Goal: Use online tool/utility: Utilize a website feature to perform a specific function

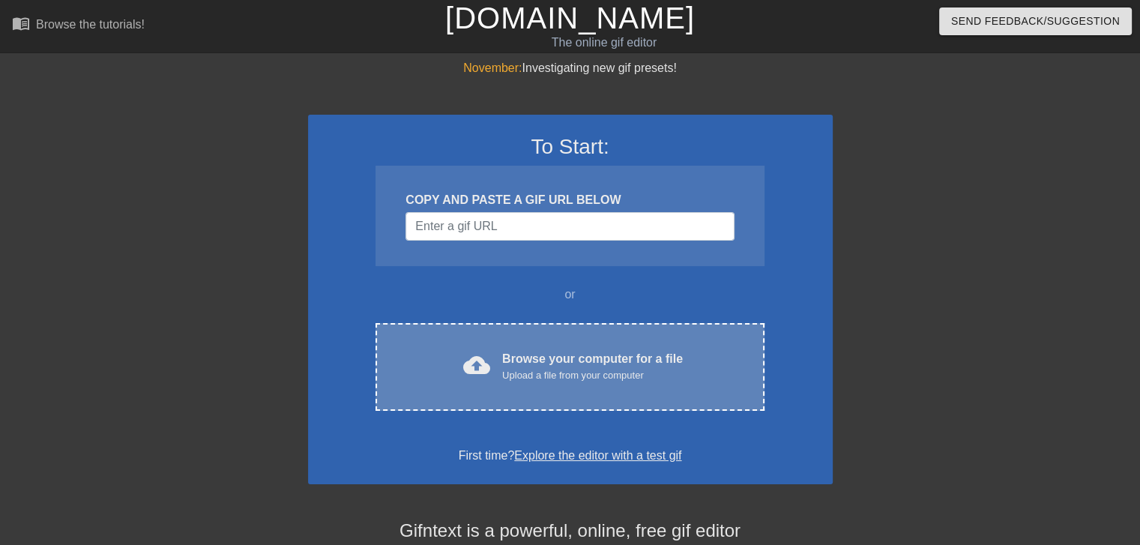
click at [558, 392] on div "cloud_upload Browse your computer for a file Upload a file from your computer C…" at bounding box center [570, 367] width 388 height 88
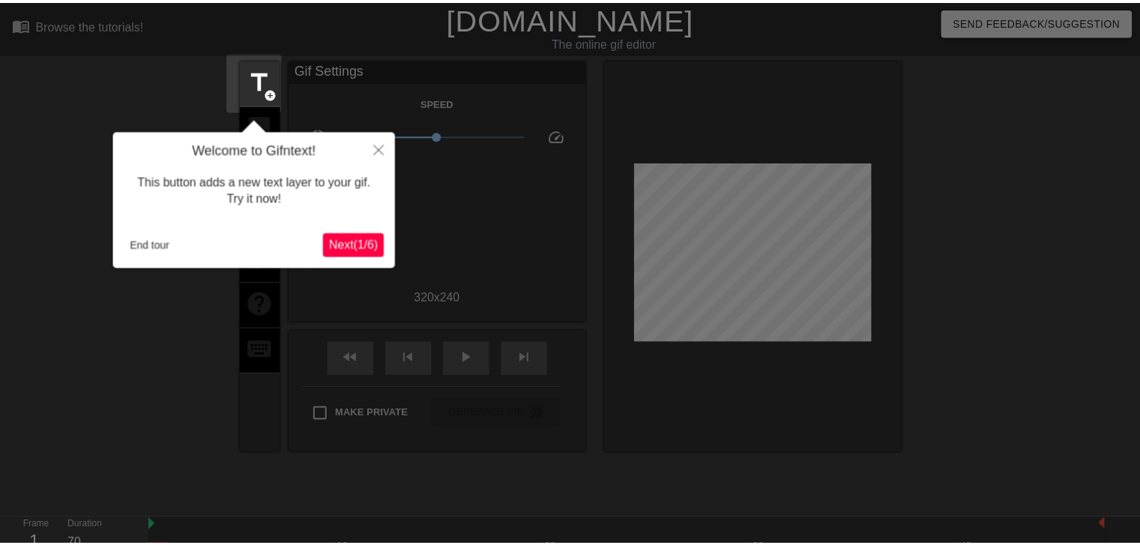
scroll to position [36, 0]
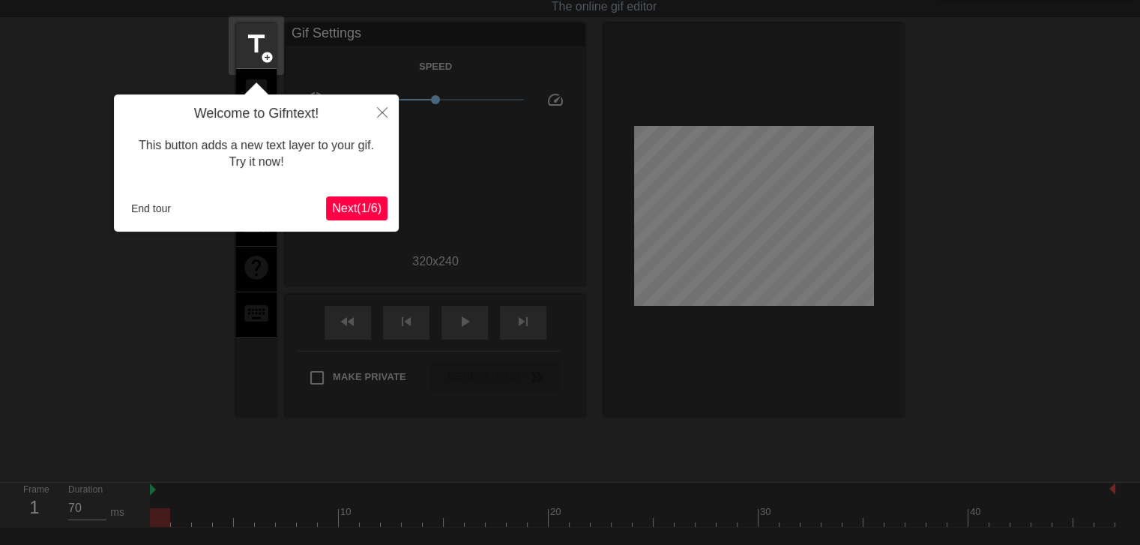
click at [352, 203] on span "Next ( 1 / 6 )" at bounding box center [356, 208] width 49 height 13
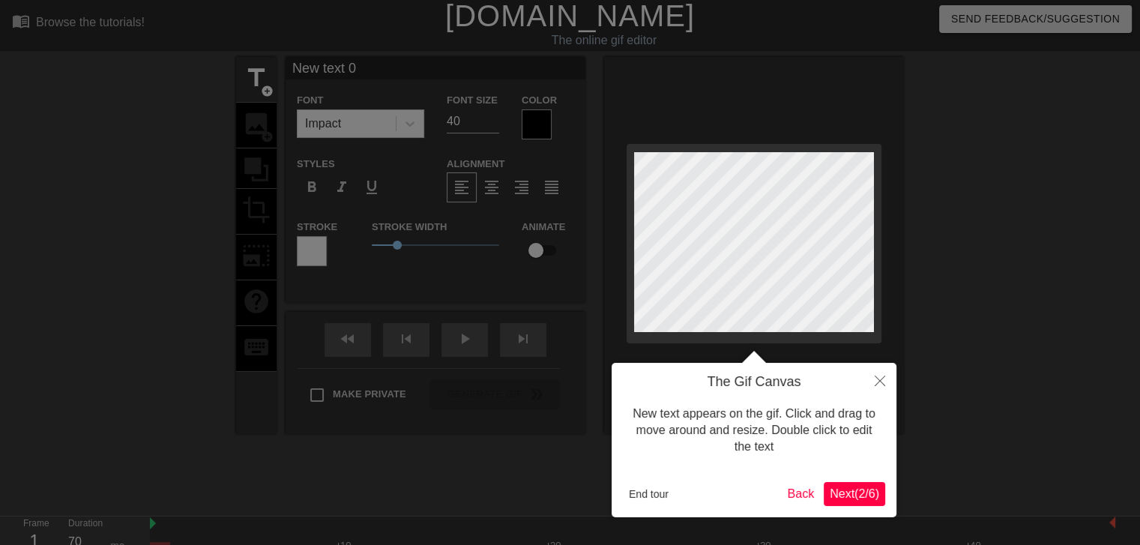
scroll to position [0, 0]
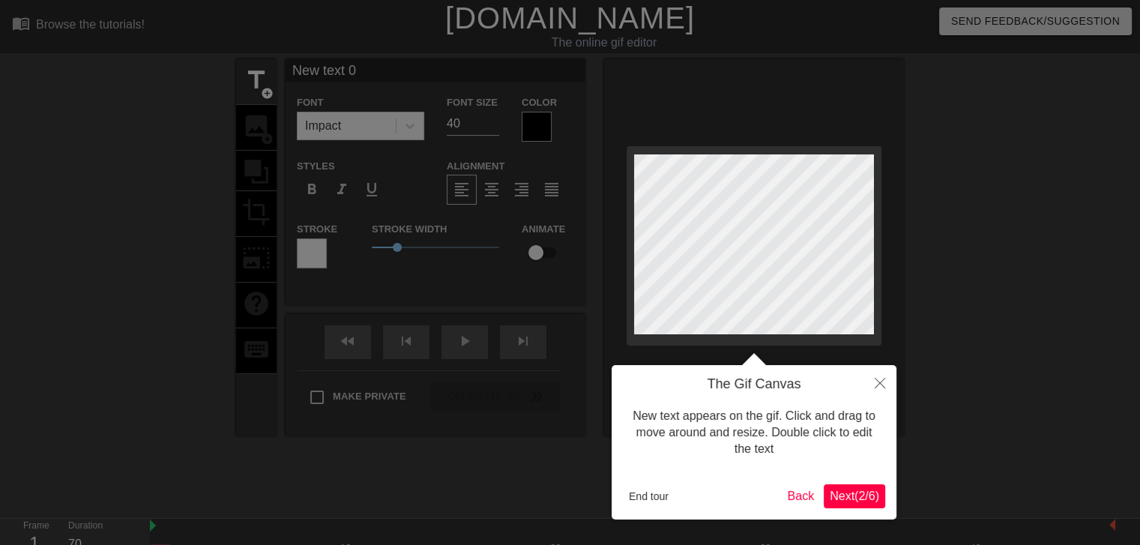
click at [852, 497] on span "Next ( 2 / 6 )" at bounding box center [854, 496] width 49 height 13
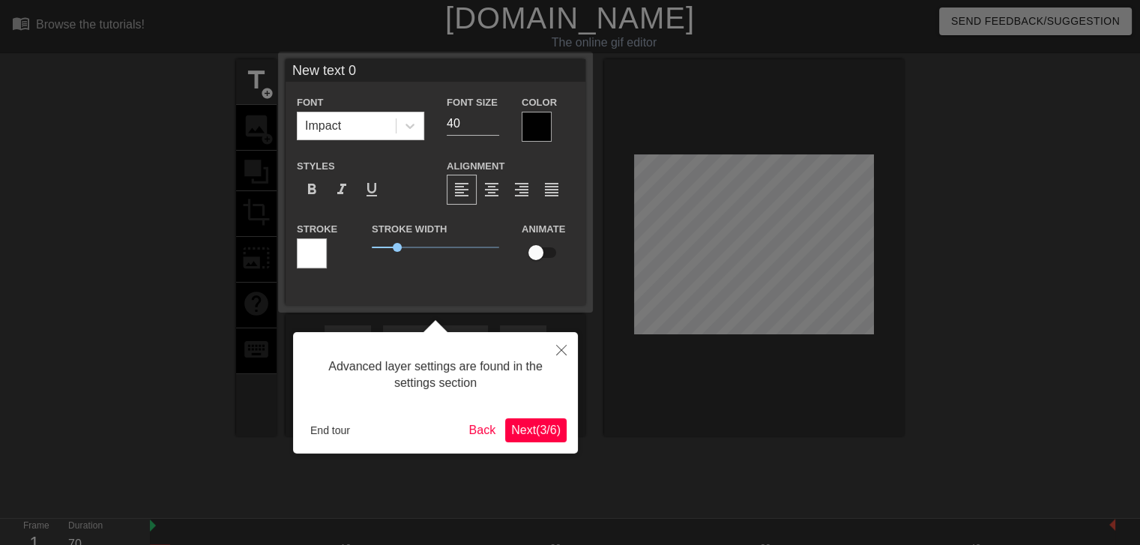
scroll to position [36, 0]
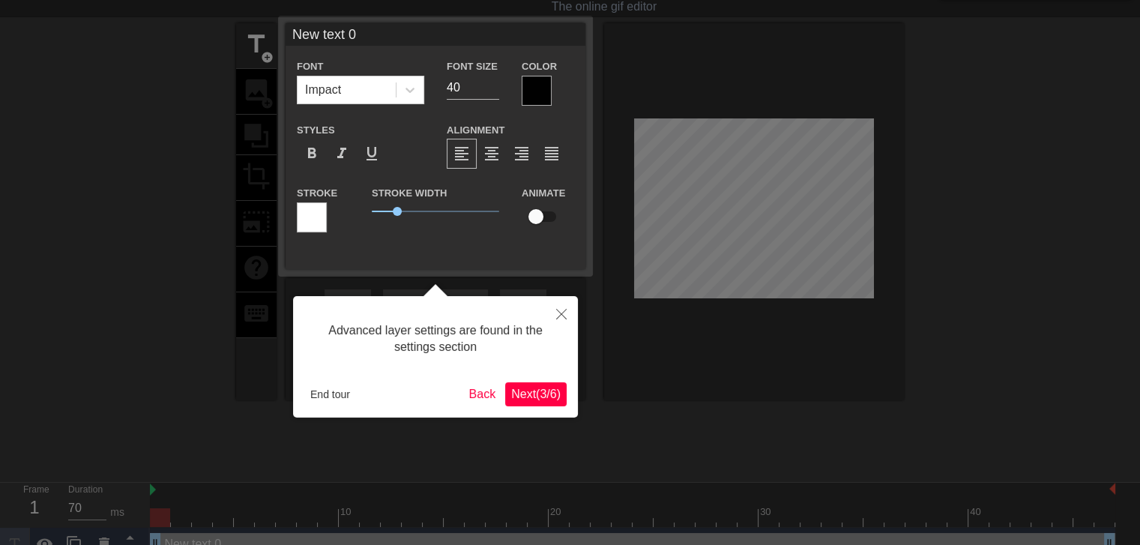
click at [550, 393] on span "Next ( 3 / 6 )" at bounding box center [535, 394] width 49 height 13
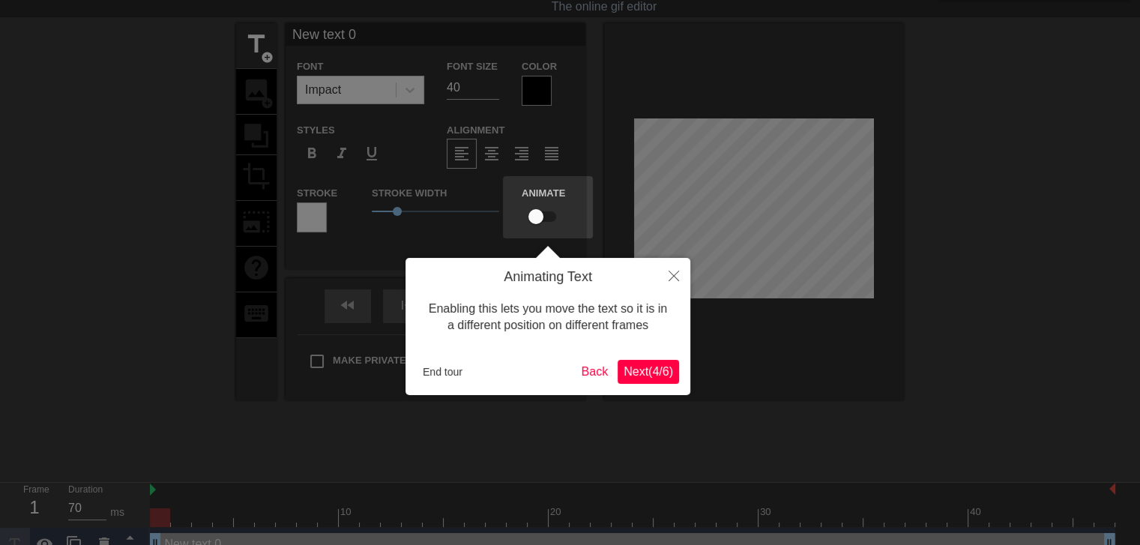
scroll to position [0, 0]
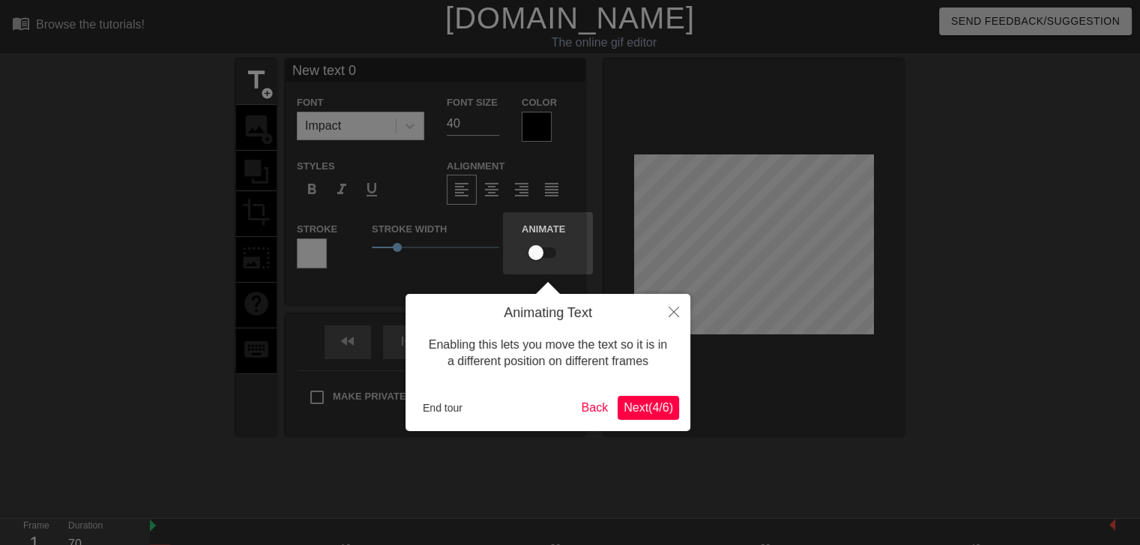
click at [661, 403] on span "Next ( 4 / 6 )" at bounding box center [648, 407] width 49 height 13
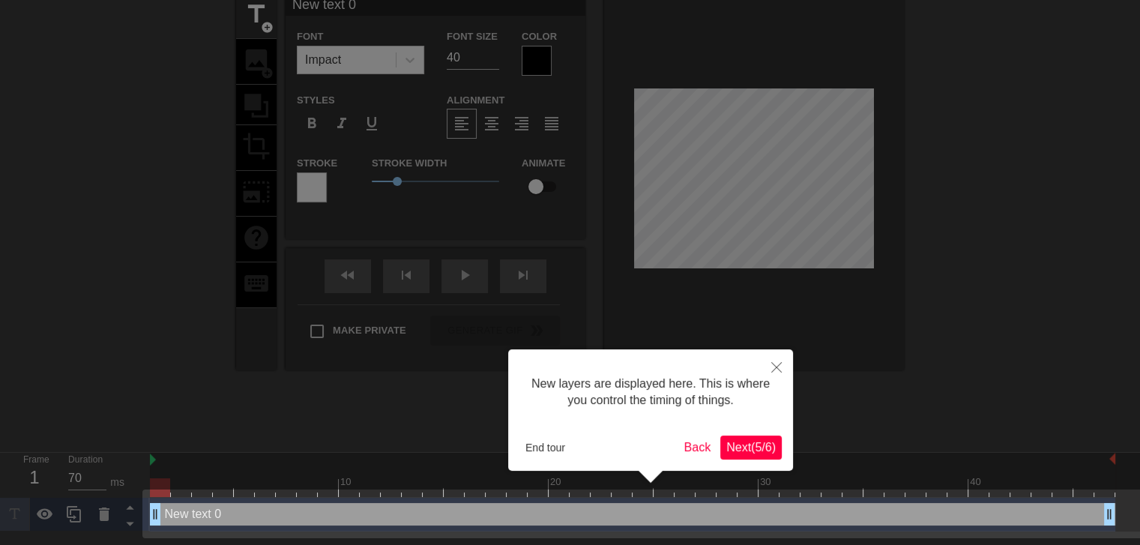
click at [747, 436] on button "Next ( 5 / 6 )" at bounding box center [751, 448] width 61 height 24
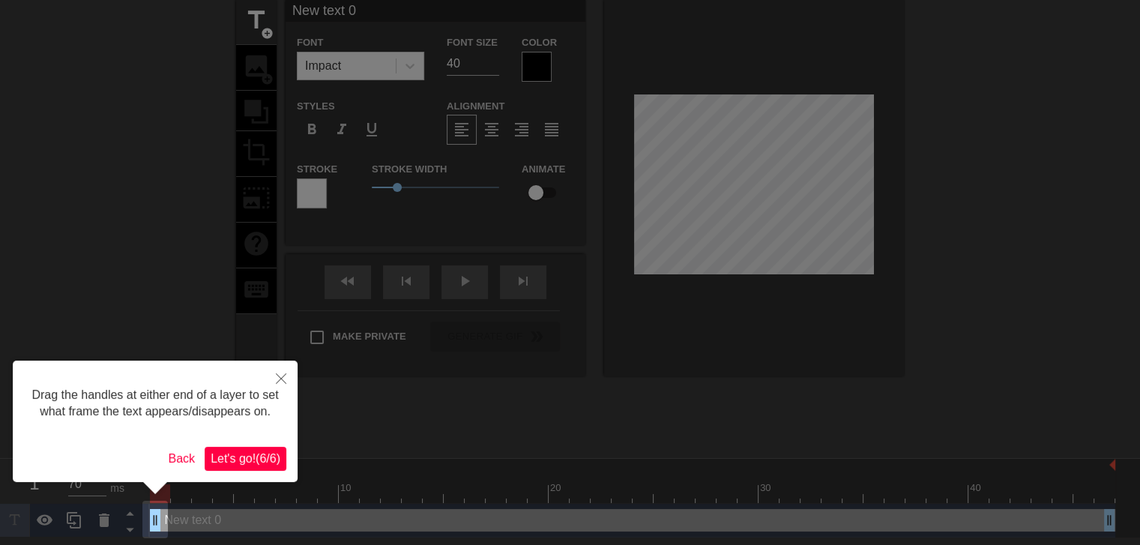
scroll to position [0, 0]
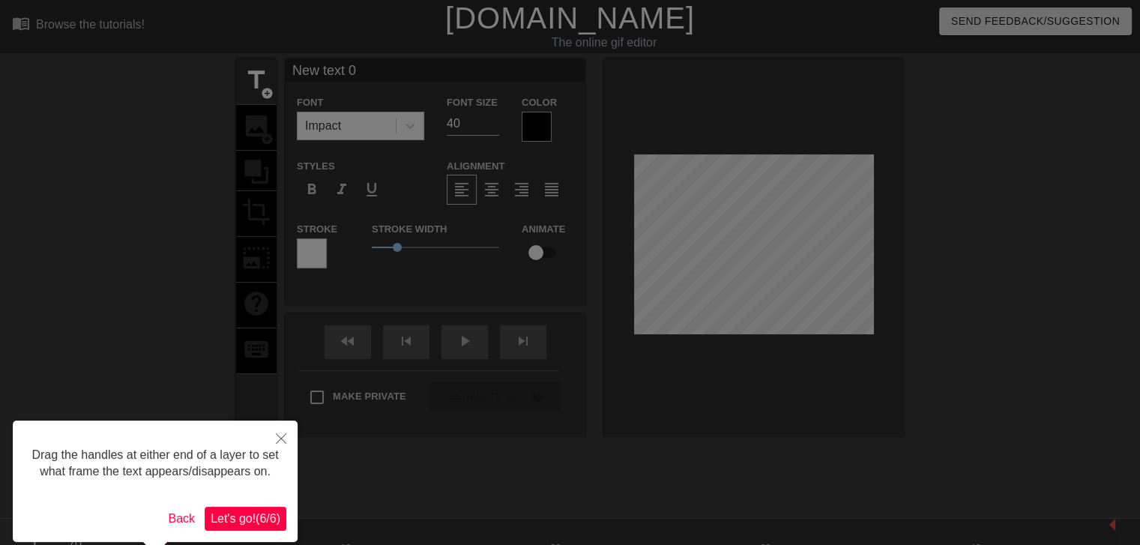
click at [234, 520] on span "Let's go! ( 6 / 6 )" at bounding box center [246, 518] width 70 height 13
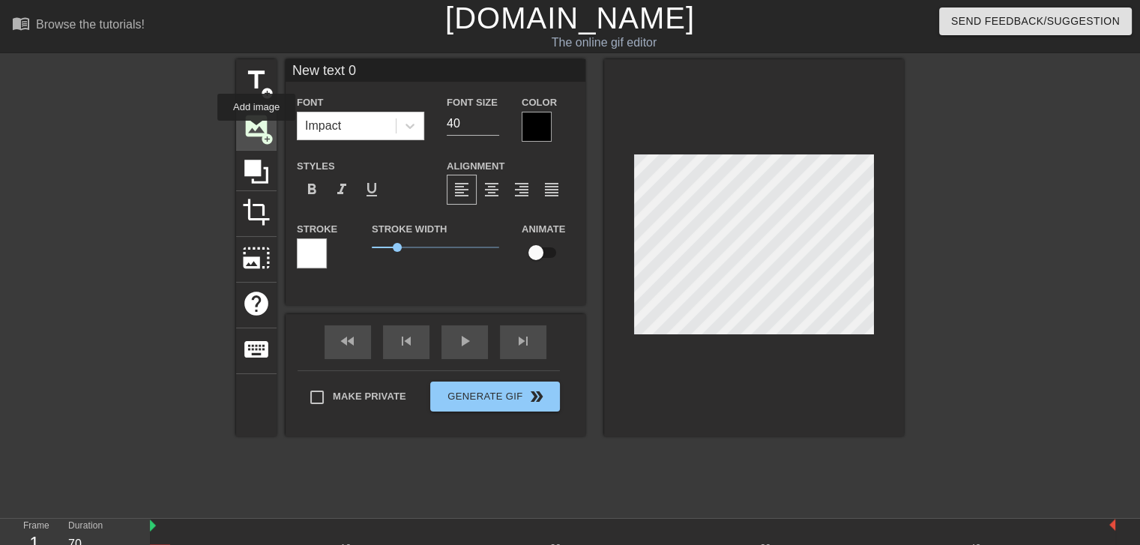
click at [256, 131] on span "image" at bounding box center [256, 126] width 28 height 28
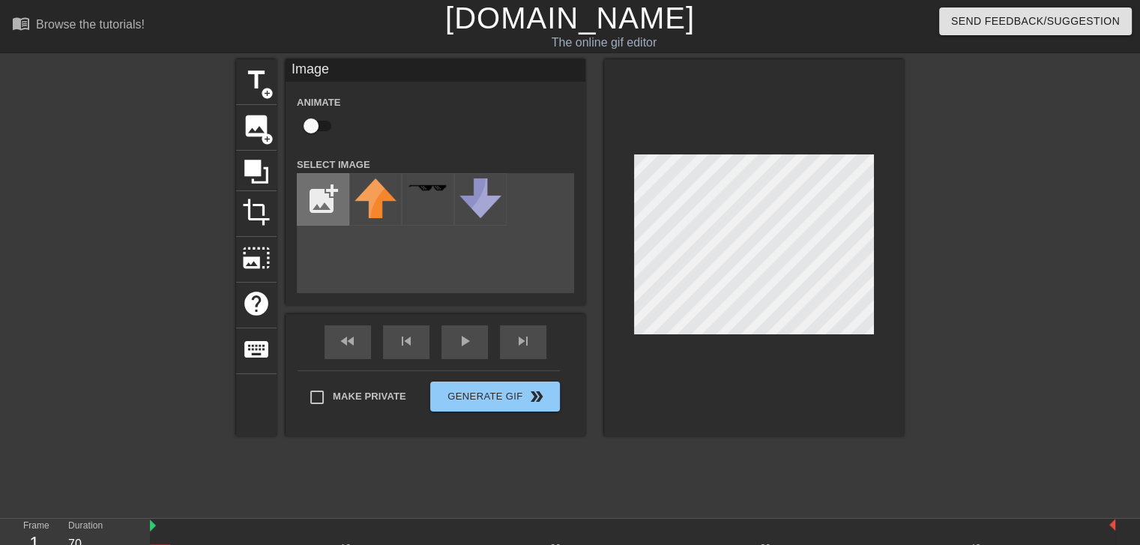
click at [315, 201] on input "file" at bounding box center [323, 199] width 51 height 51
type input "C:\fakepath\[PERSON_NAME] headshot.png"
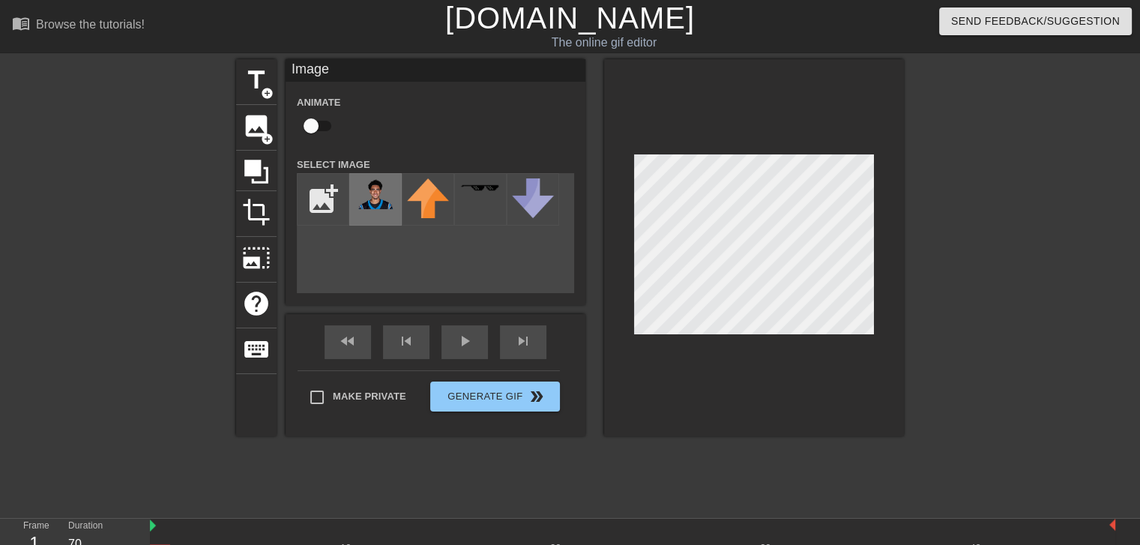
click at [375, 201] on img at bounding box center [376, 193] width 42 height 31
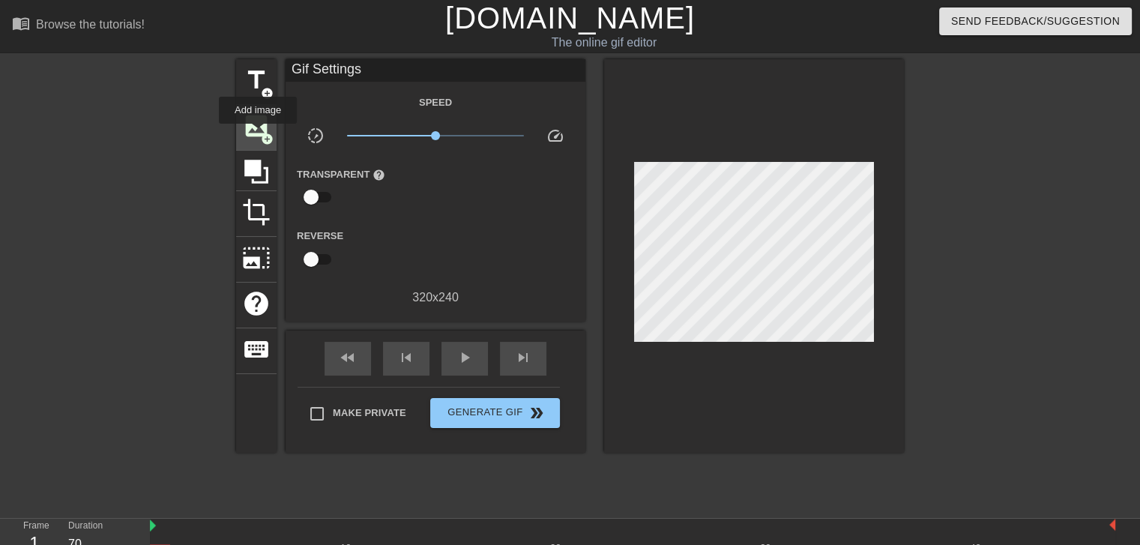
click at [258, 134] on span "image" at bounding box center [256, 126] width 28 height 28
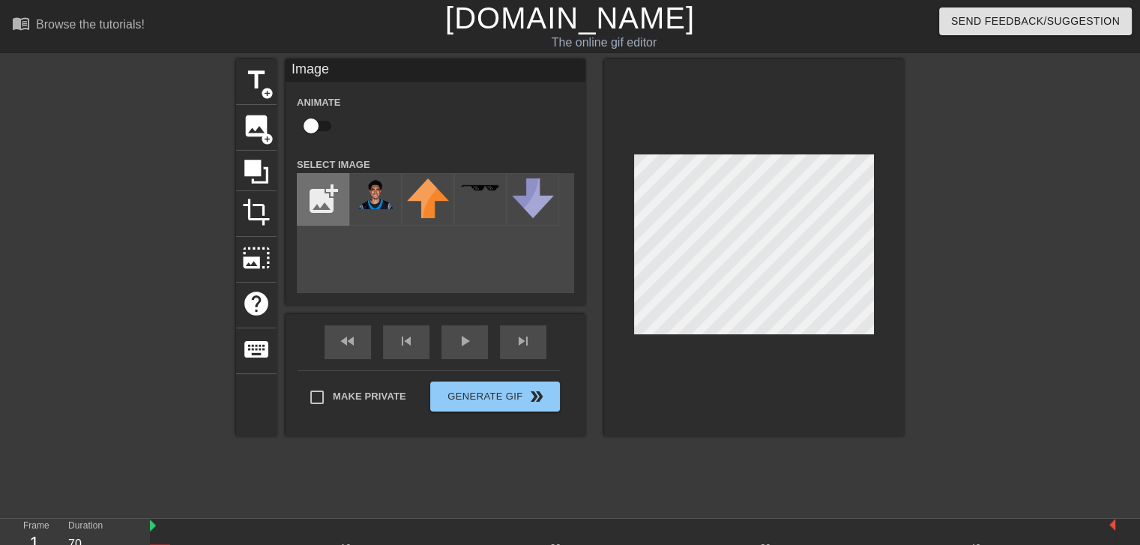
click at [309, 185] on input "file" at bounding box center [323, 199] width 51 height 51
type input "C:\fakepath\[PERSON_NAME] headshot.png"
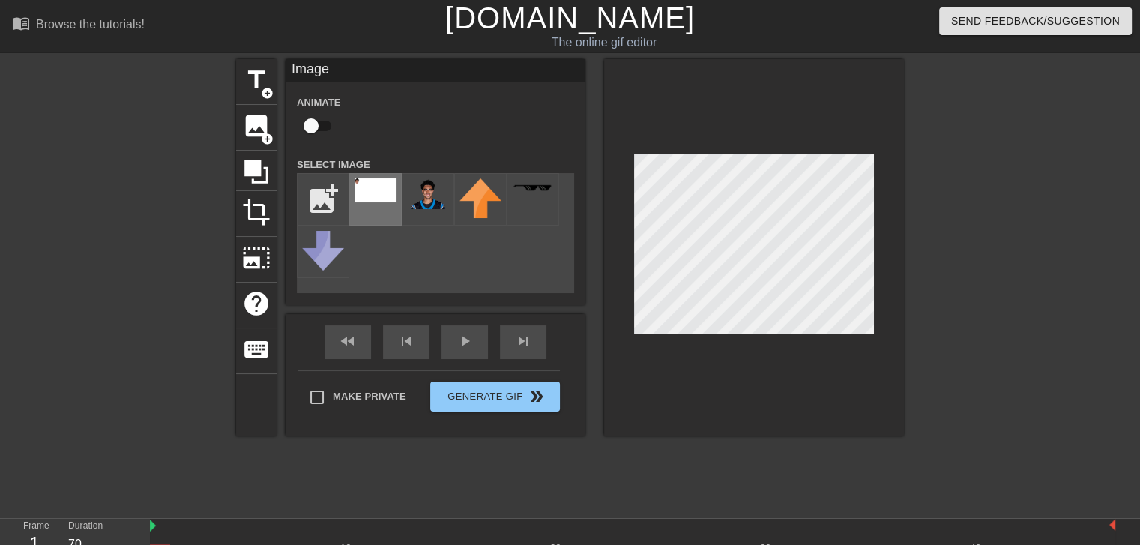
click at [364, 187] on img at bounding box center [376, 190] width 42 height 24
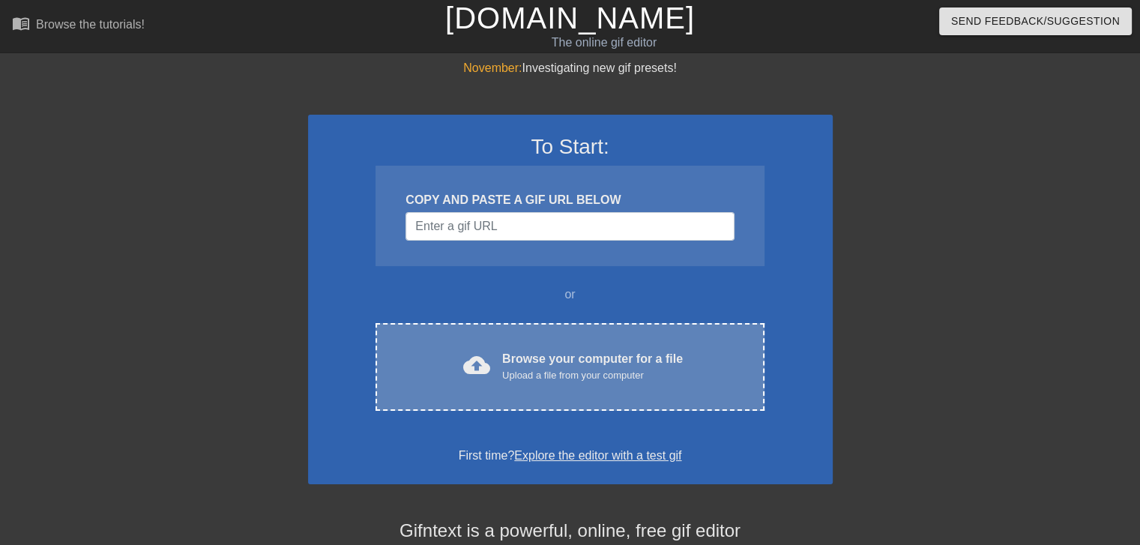
click at [494, 386] on div "cloud_upload Browse your computer for a file Upload a file from your computer C…" at bounding box center [570, 367] width 388 height 88
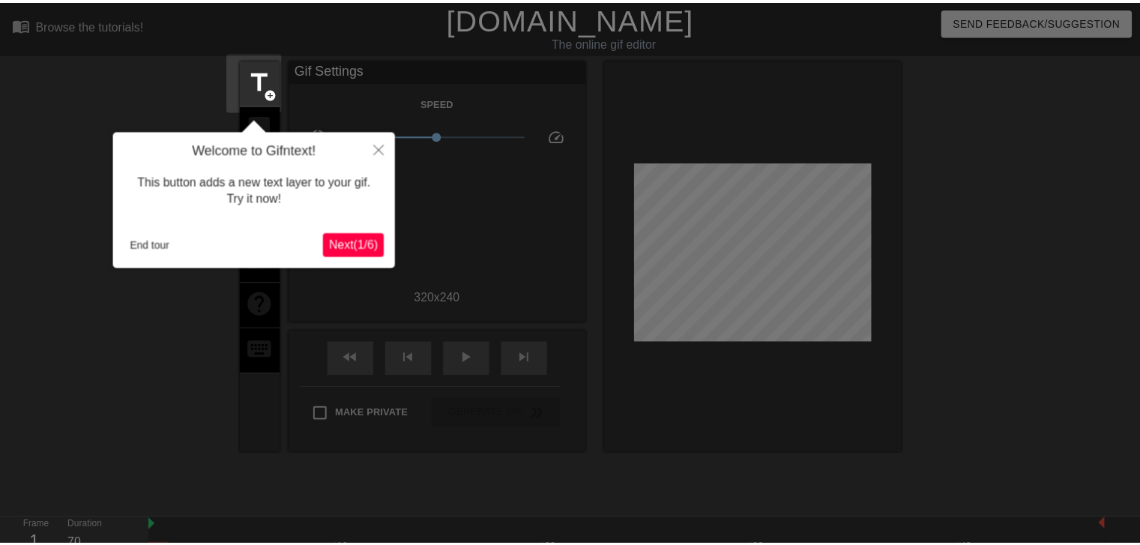
scroll to position [36, 0]
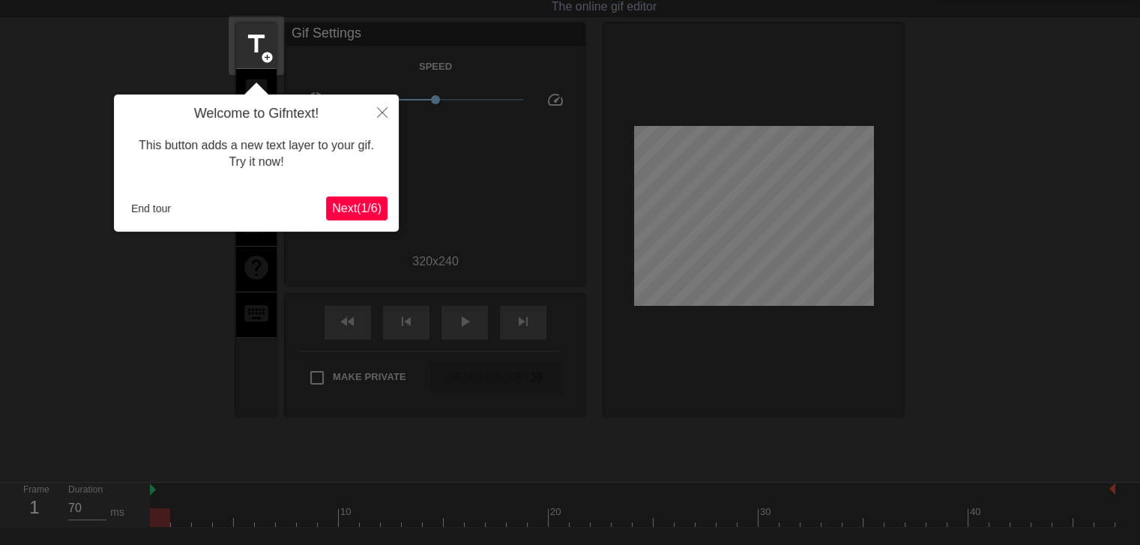
click at [350, 203] on span "Next ( 1 / 6 )" at bounding box center [356, 208] width 49 height 13
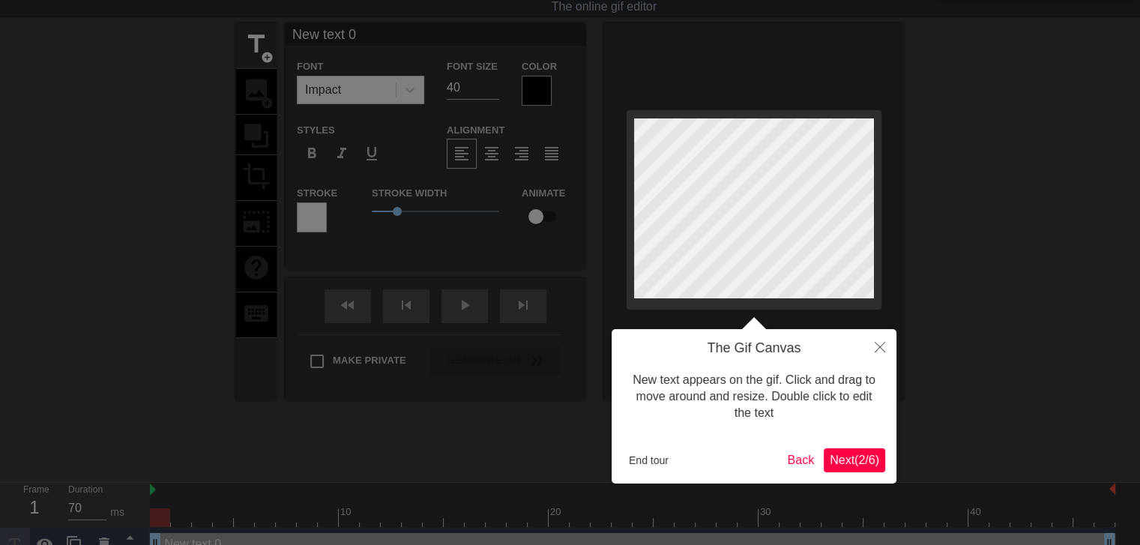
scroll to position [0, 0]
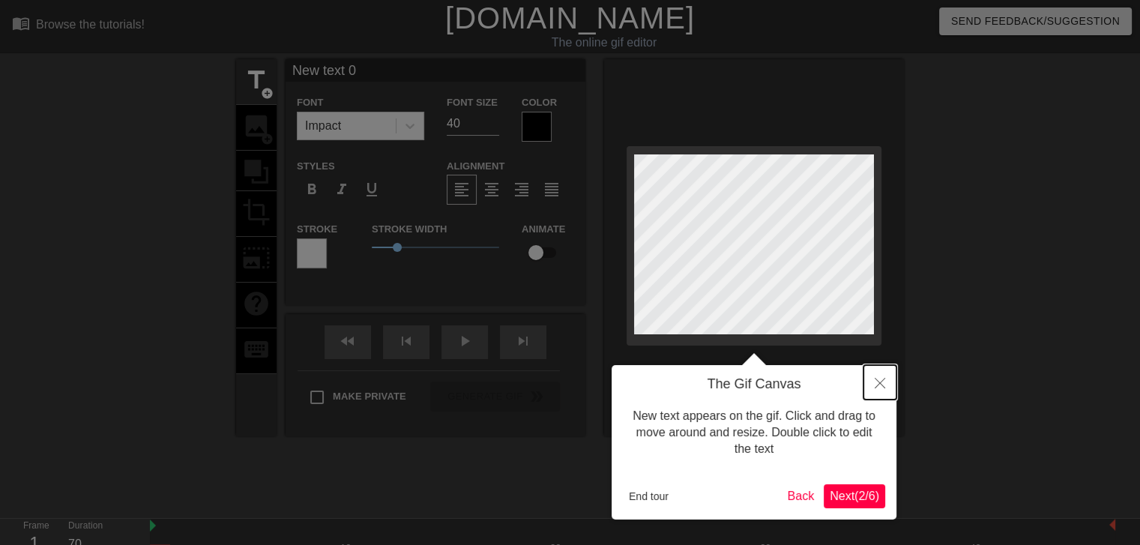
click at [884, 383] on icon "Close" at bounding box center [880, 383] width 10 height 10
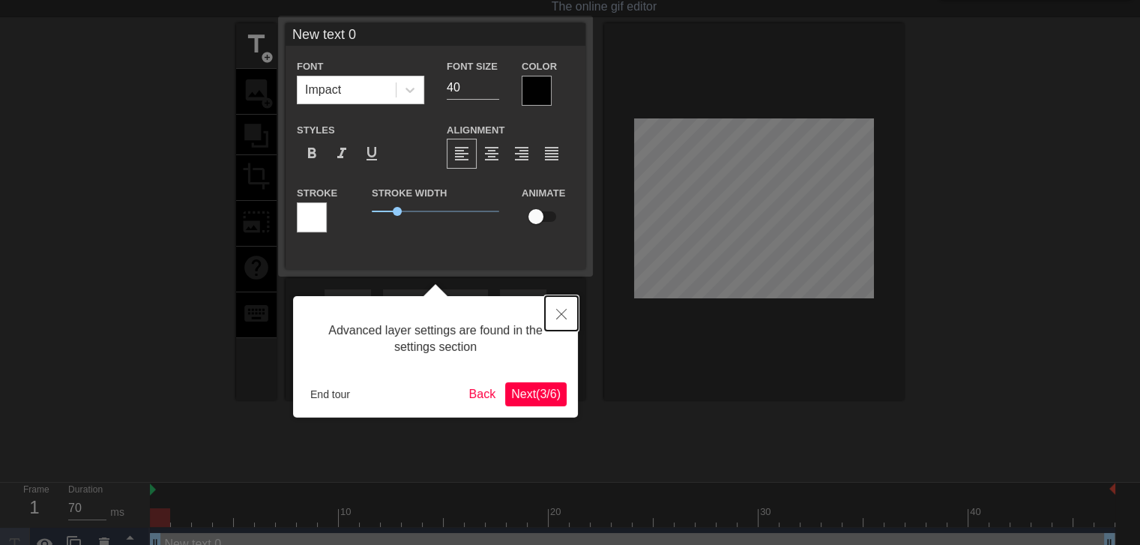
click at [565, 319] on icon "Close" at bounding box center [561, 314] width 10 height 10
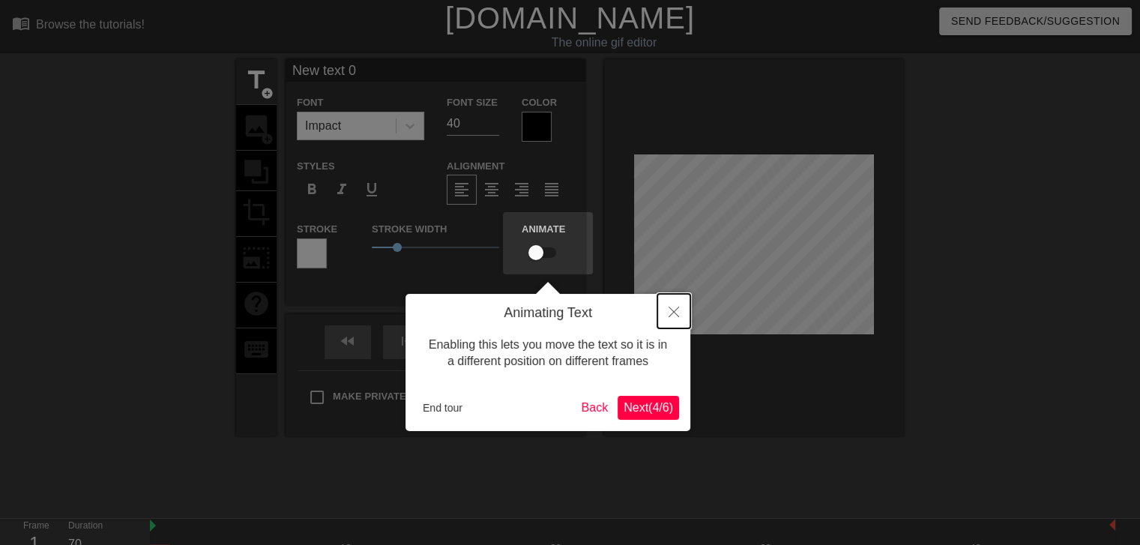
click at [672, 312] on icon "Close" at bounding box center [674, 312] width 10 height 10
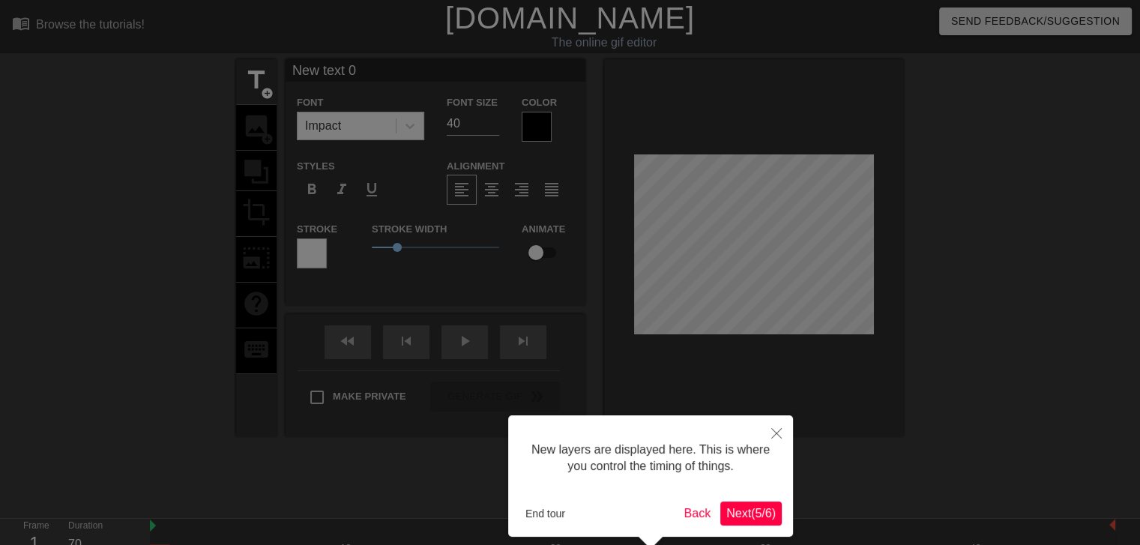
scroll to position [66, 0]
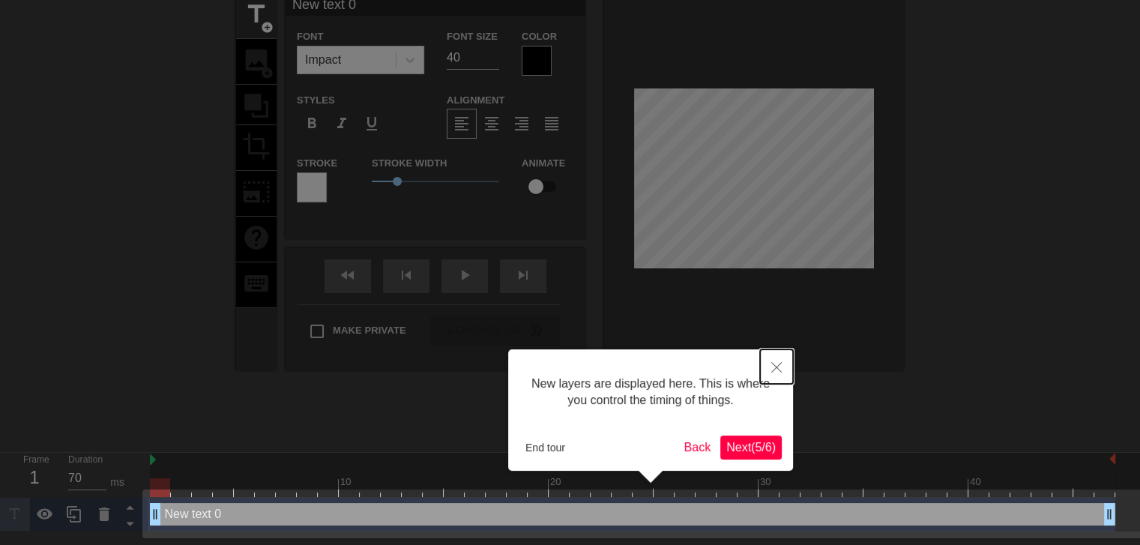
click at [777, 372] on icon "Close" at bounding box center [777, 367] width 10 height 10
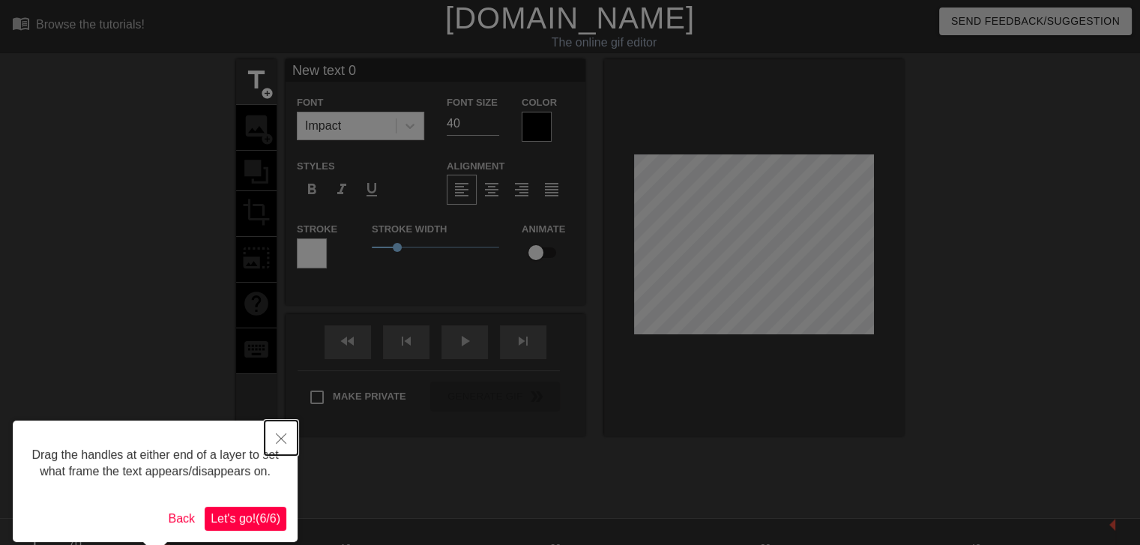
click at [280, 434] on icon "Close" at bounding box center [281, 438] width 10 height 10
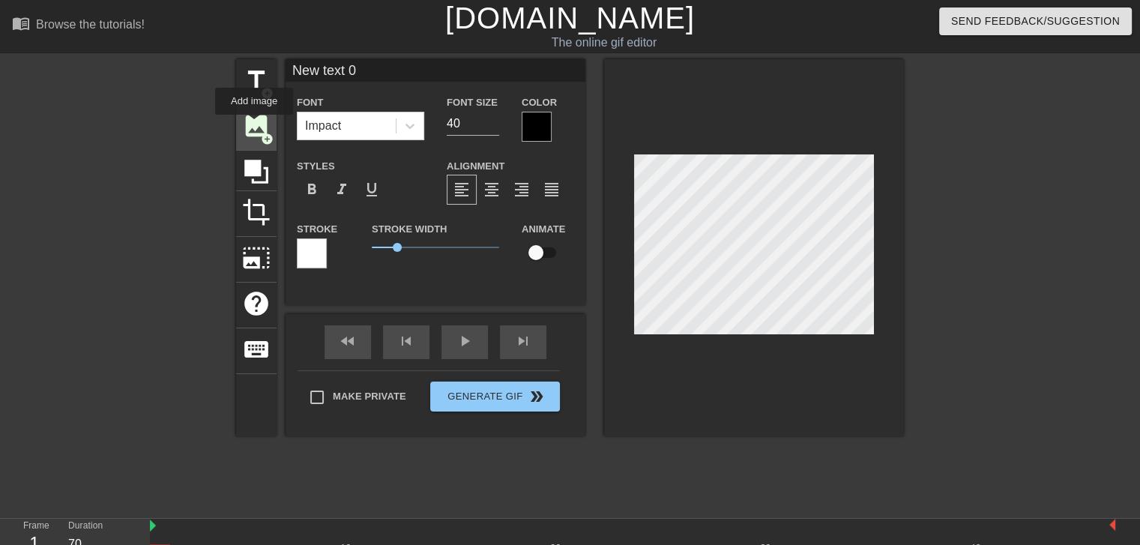
click at [254, 125] on span "image" at bounding box center [256, 126] width 28 height 28
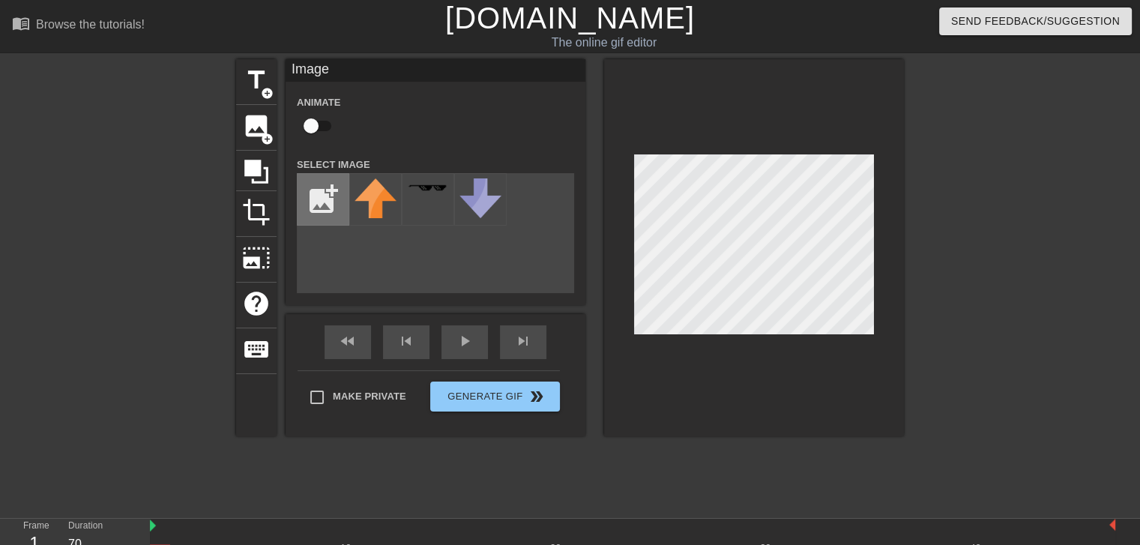
click at [327, 208] on input "file" at bounding box center [323, 199] width 51 height 51
type input "C:\fakepath\[PERSON_NAME] headshot.png"
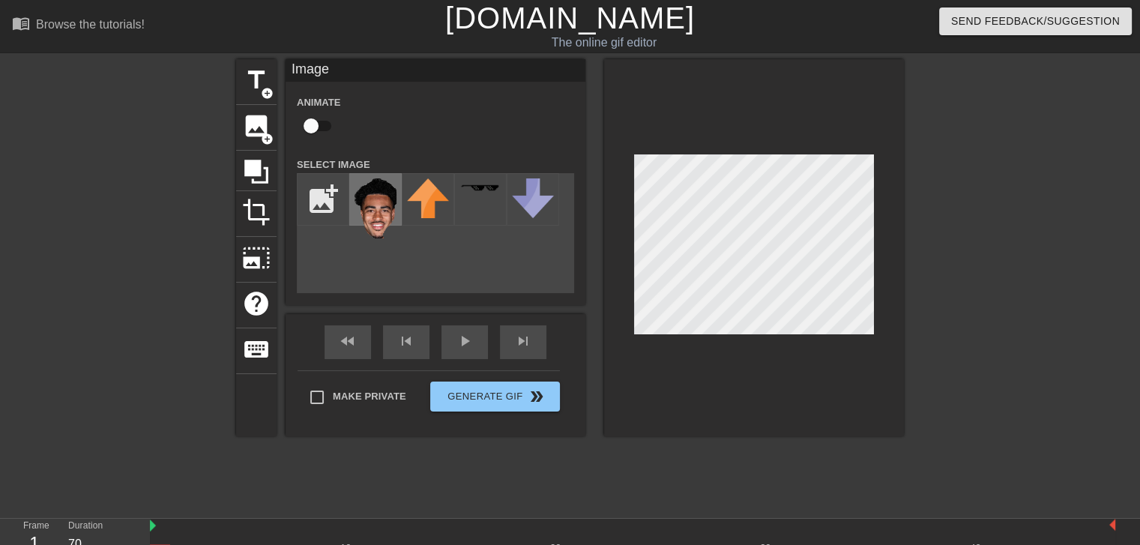
click at [379, 237] on img at bounding box center [376, 208] width 42 height 60
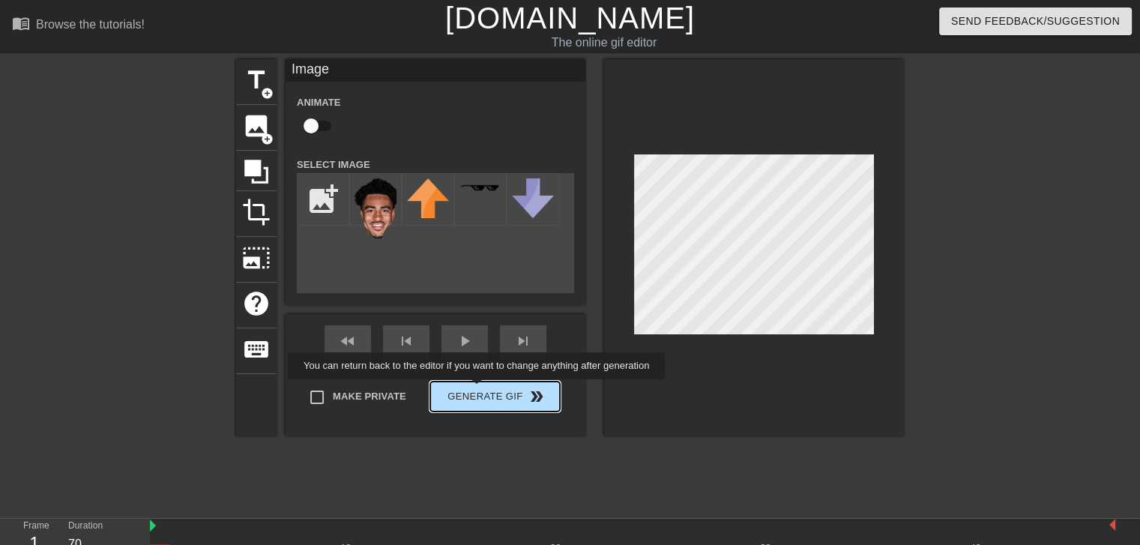
click at [478, 390] on div "Make Private Generate Gif double_arrow" at bounding box center [429, 399] width 262 height 59
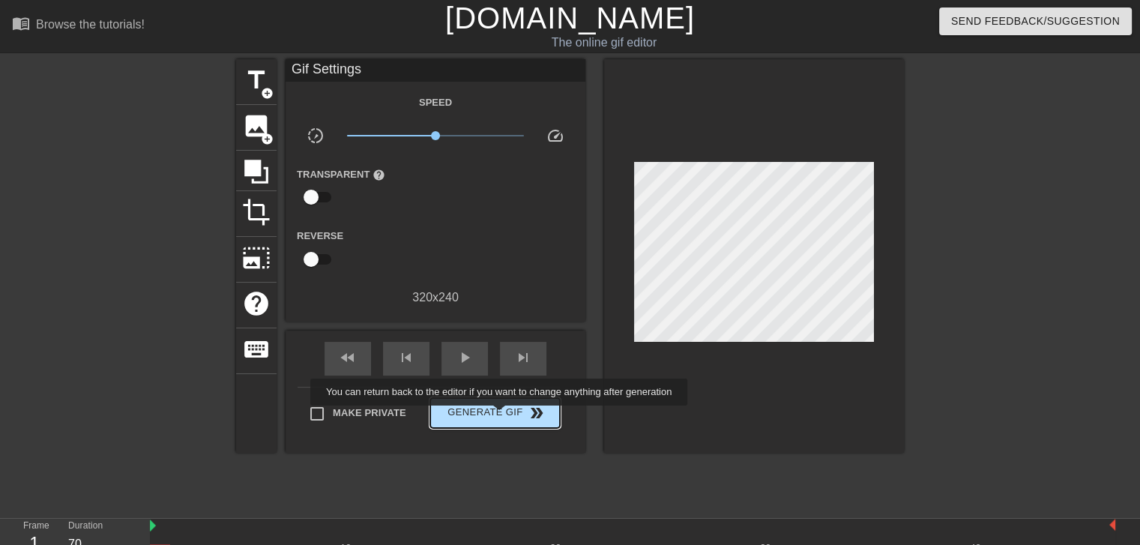
click at [501, 416] on span "Generate Gif double_arrow" at bounding box center [495, 413] width 118 height 18
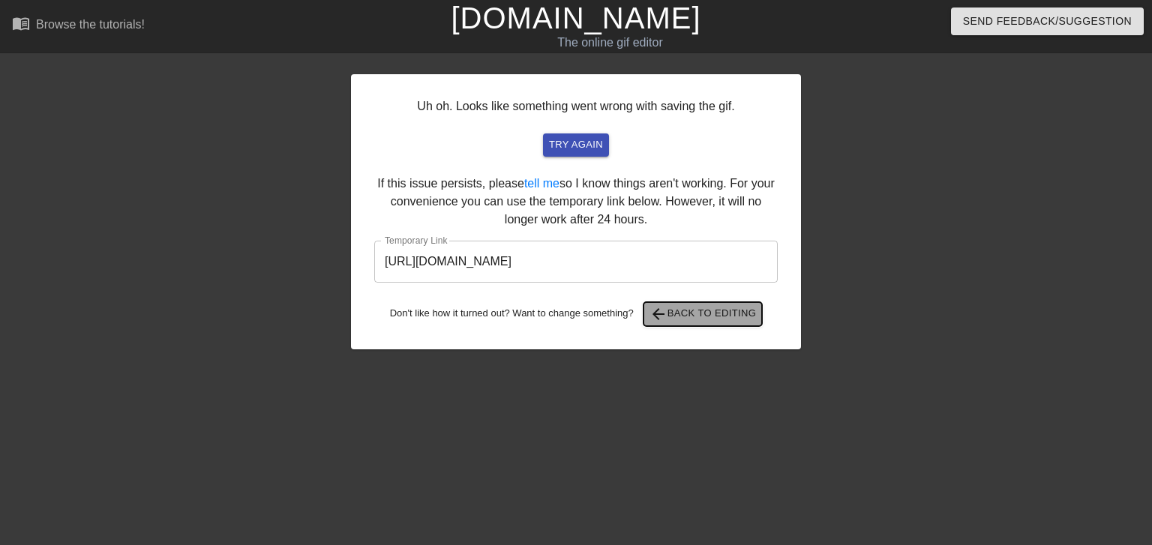
click at [726, 316] on span "arrow_back Back to Editing" at bounding box center [702, 314] width 107 height 18
